Goal: Task Accomplishment & Management: Manage account settings

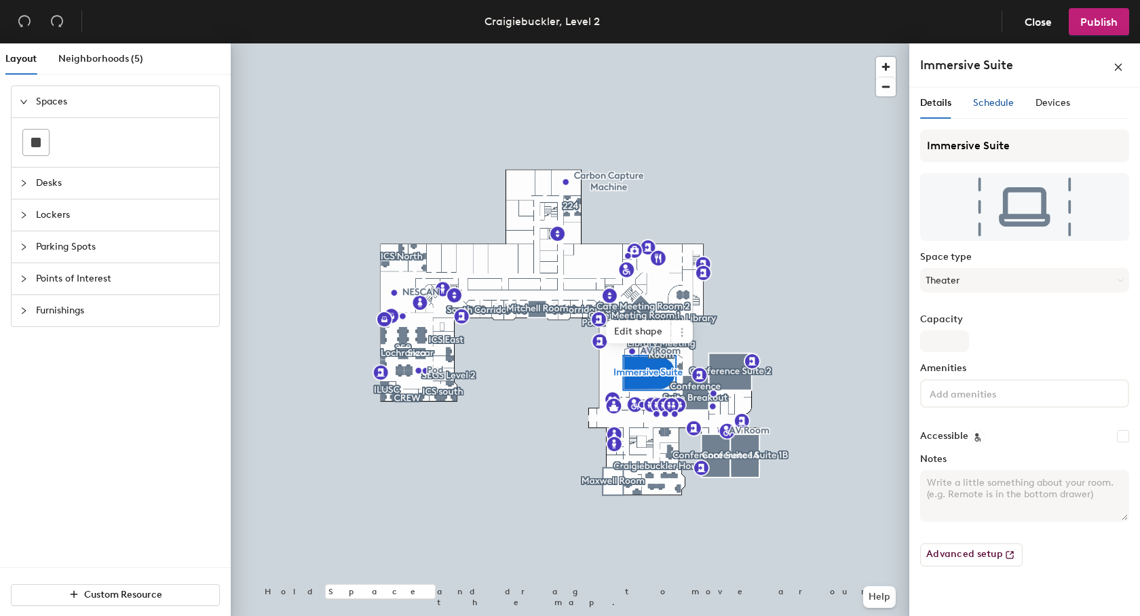
click at [993, 104] on span "Schedule" at bounding box center [993, 103] width 41 height 12
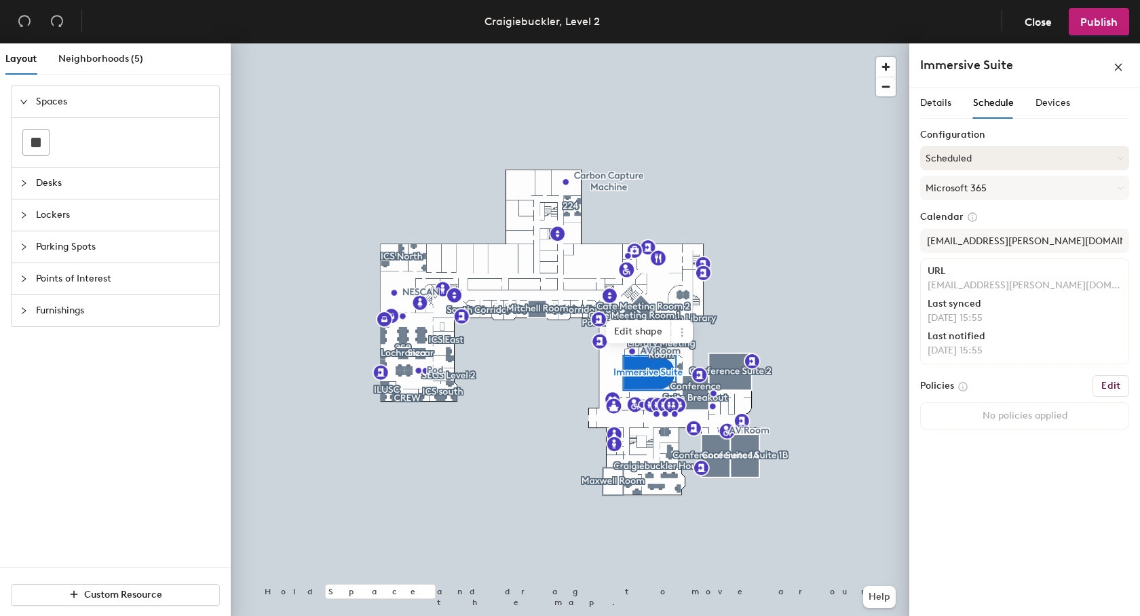
click at [978, 157] on button "Scheduled" at bounding box center [1024, 158] width 209 height 24
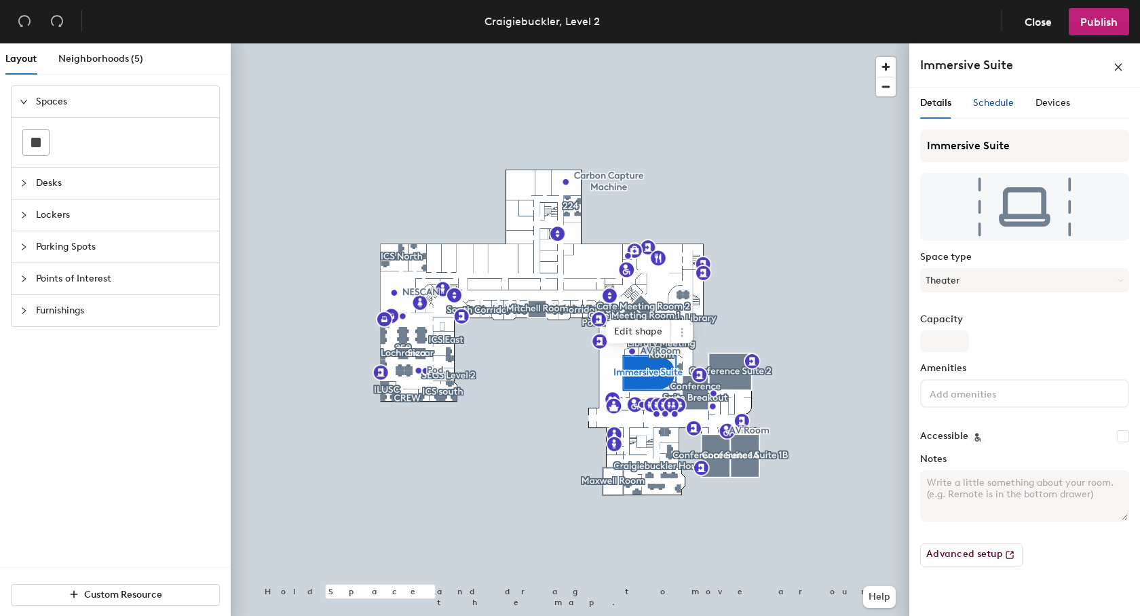
click at [999, 101] on span "Schedule" at bounding box center [993, 103] width 41 height 12
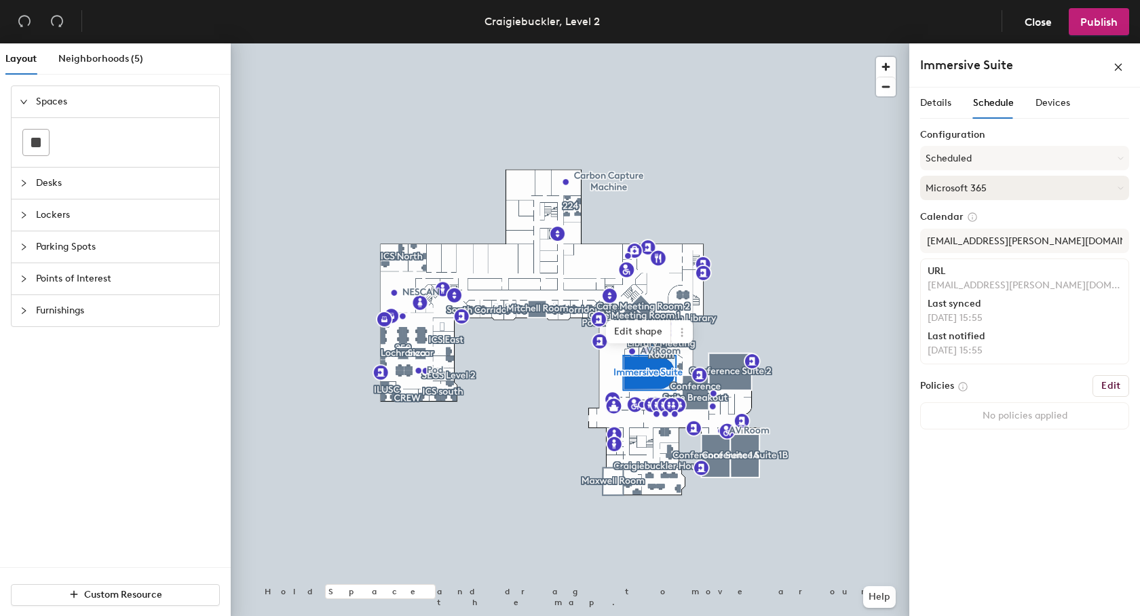
click at [977, 188] on button "Microsoft 365" at bounding box center [1024, 188] width 209 height 24
click at [1003, 189] on button "Microsoft 365" at bounding box center [1024, 188] width 209 height 24
click at [1108, 385] on h6 "Edit" at bounding box center [1110, 386] width 19 height 11
click at [1106, 385] on h6 "Edit" at bounding box center [1110, 386] width 19 height 11
click at [1034, 28] on button "Close" at bounding box center [1038, 21] width 50 height 27
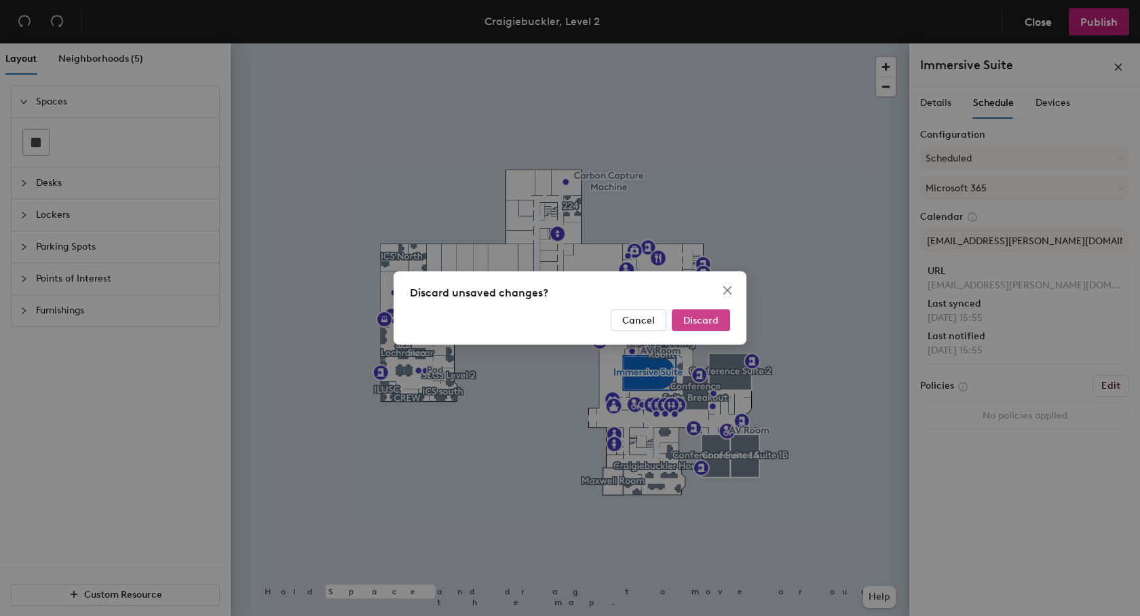
click at [688, 322] on span "Discard" at bounding box center [700, 321] width 35 height 12
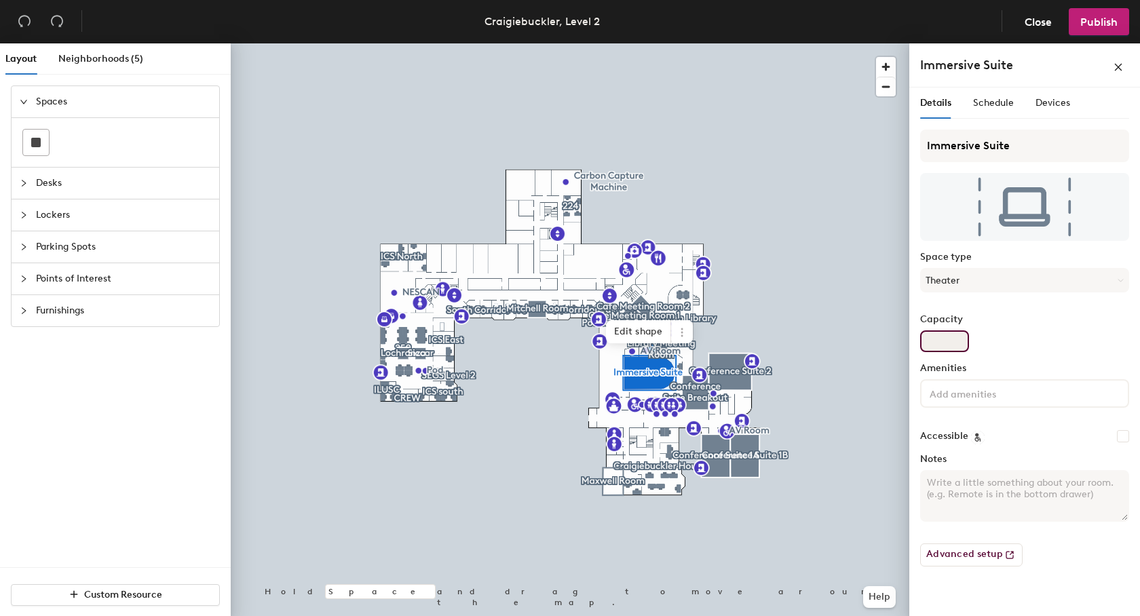
click at [951, 340] on input "Capacity" at bounding box center [944, 341] width 49 height 22
click at [1034, 480] on textarea "Notes" at bounding box center [1024, 496] width 209 height 52
click at [1013, 494] on textarea "The bookings for this room requires additional" at bounding box center [1024, 496] width 209 height 52
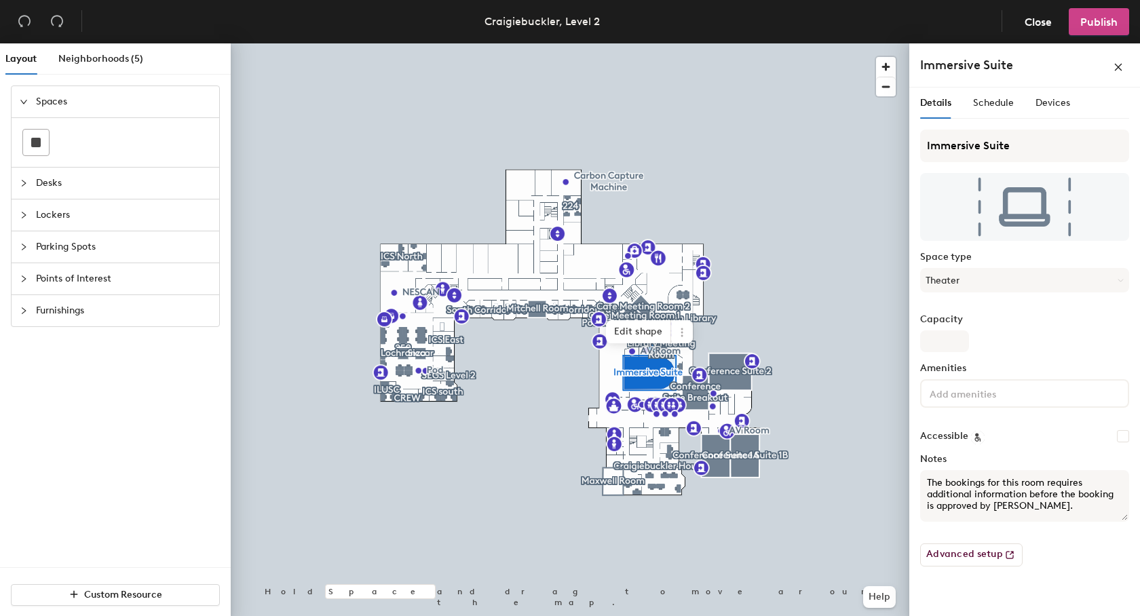
type textarea "The bookings for this room requires additional information before the booking i…"
click at [1088, 20] on span "Publish" at bounding box center [1098, 22] width 37 height 13
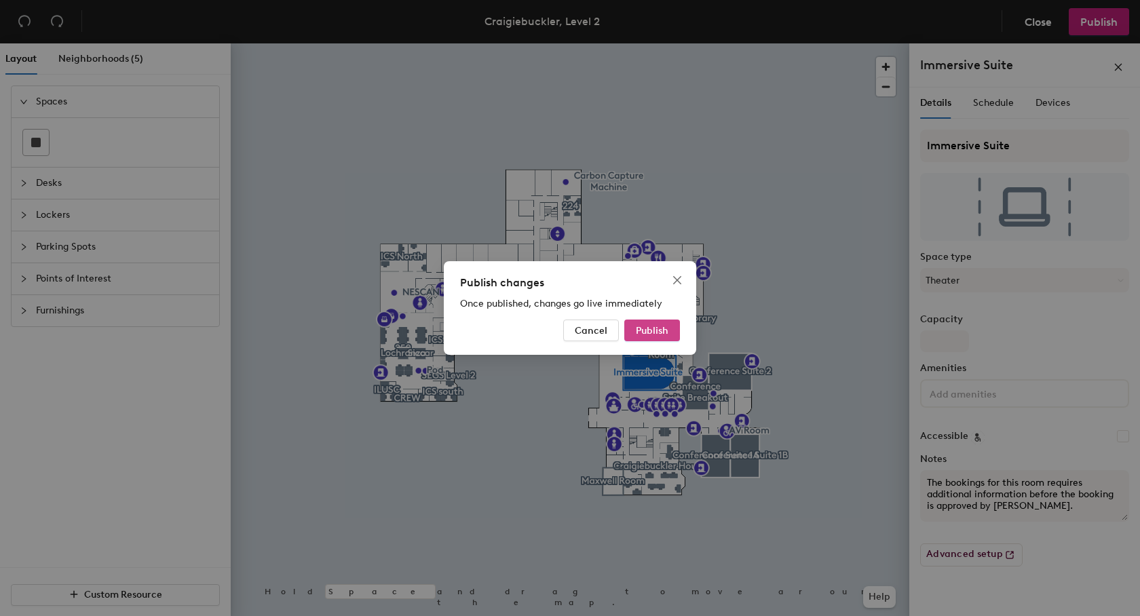
click at [658, 332] on span "Publish" at bounding box center [652, 331] width 33 height 12
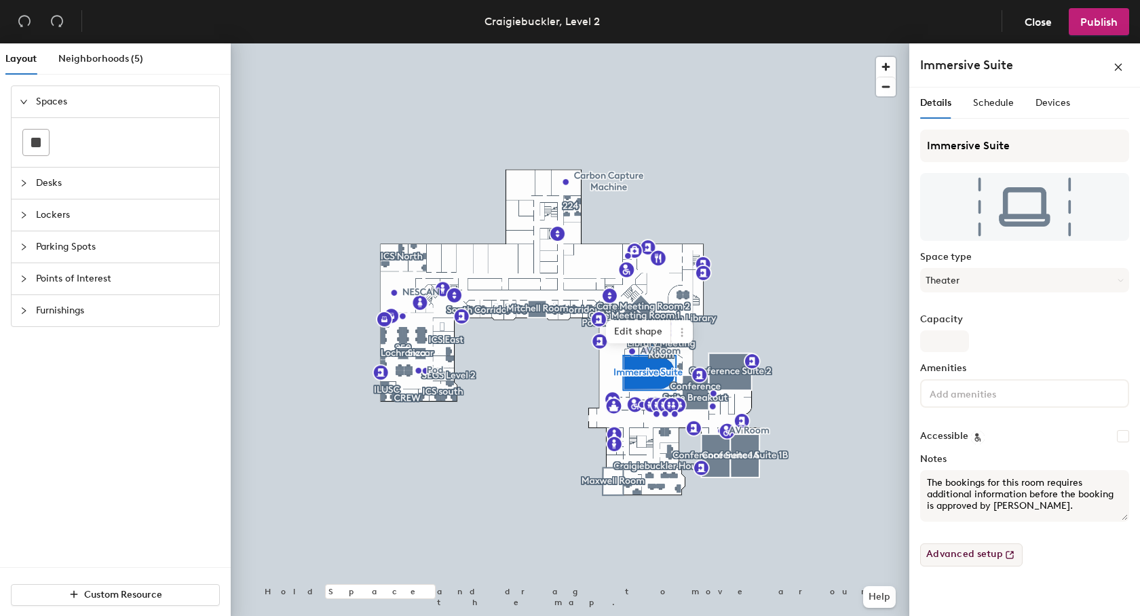
click at [971, 551] on button "Advanced setup" at bounding box center [971, 554] width 102 height 23
click at [1047, 506] on textarea "The bookings for this room requires additional information before the booking i…" at bounding box center [1024, 496] width 209 height 52
click at [1070, 505] on textarea "The bookings for this room requires additional information before the booking i…" at bounding box center [1024, 496] width 209 height 52
